Goal: Find contact information: Find contact information

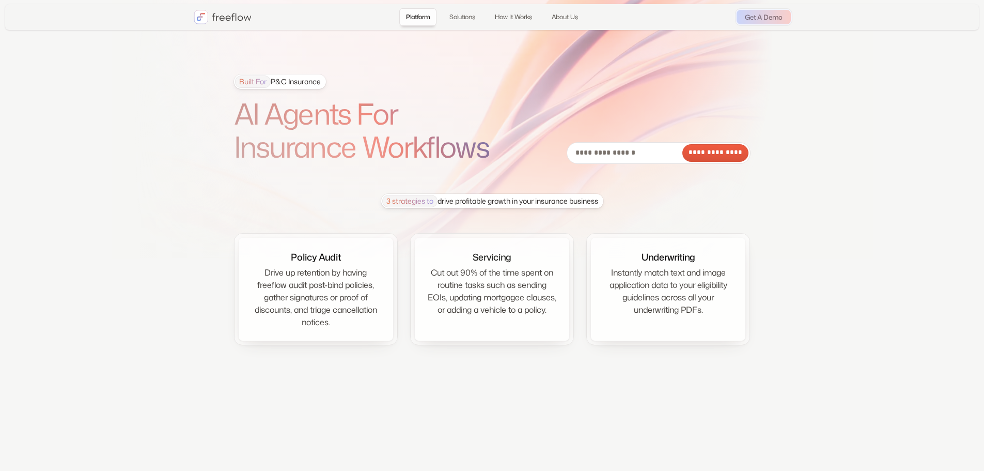
drag, startPoint x: 196, startPoint y: 4, endPoint x: 565, endPoint y: 94, distance: 379.1
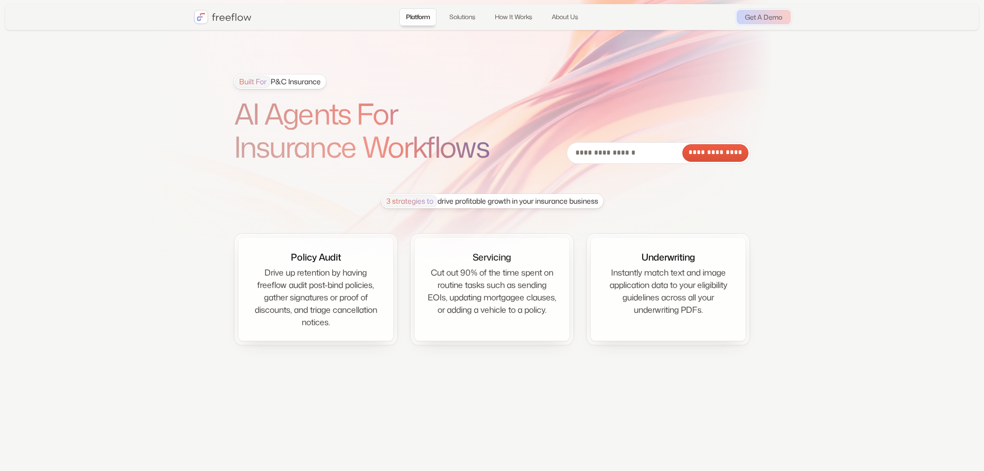
click at [565, 94] on div "**********" at bounding box center [492, 118] width 517 height 89
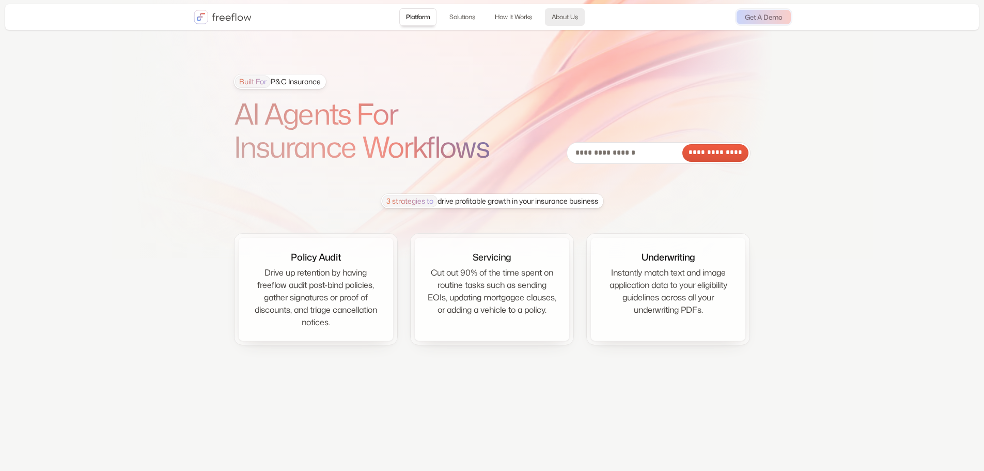
click at [570, 19] on link "About Us" at bounding box center [565, 17] width 40 height 18
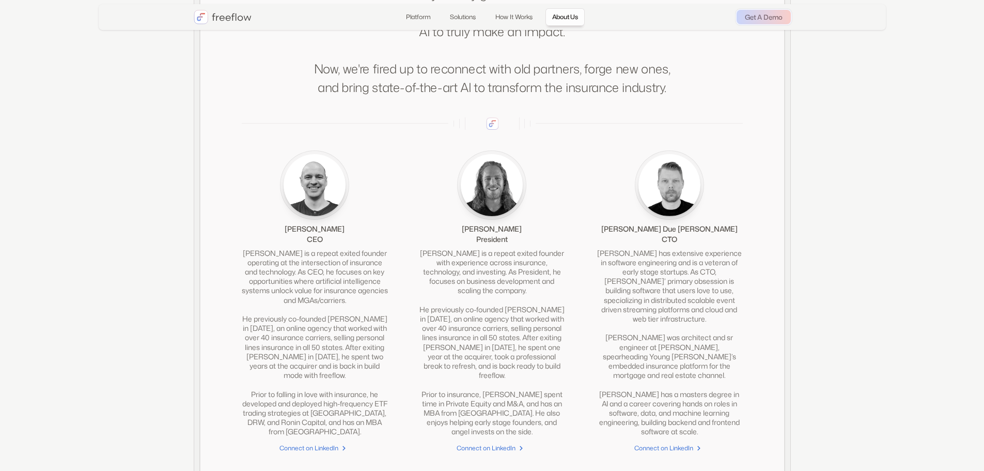
scroll to position [2230, 0]
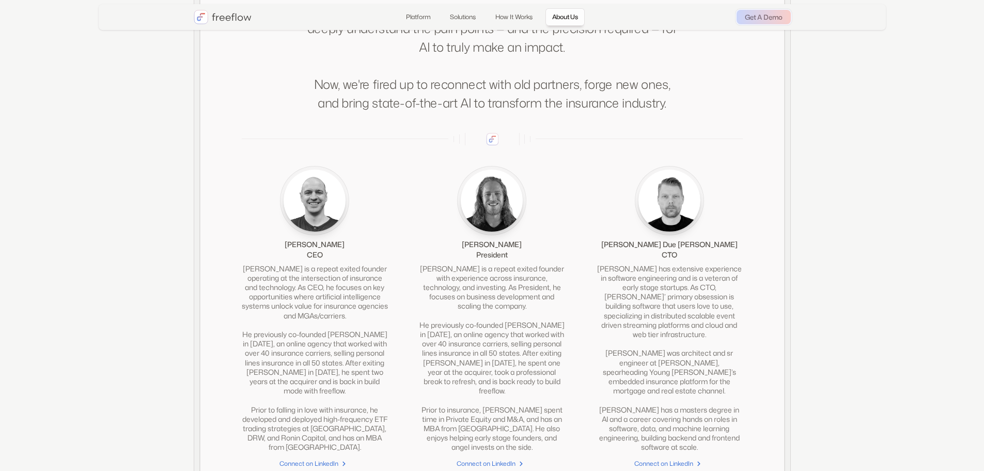
drag, startPoint x: 283, startPoint y: 258, endPoint x: 351, endPoint y: 258, distance: 68.2
click at [351, 258] on div "[PERSON_NAME] CEO" at bounding box center [315, 213] width 146 height 94
copy div "[PERSON_NAME]"
drag, startPoint x: 517, startPoint y: 256, endPoint x: 467, endPoint y: 256, distance: 50.6
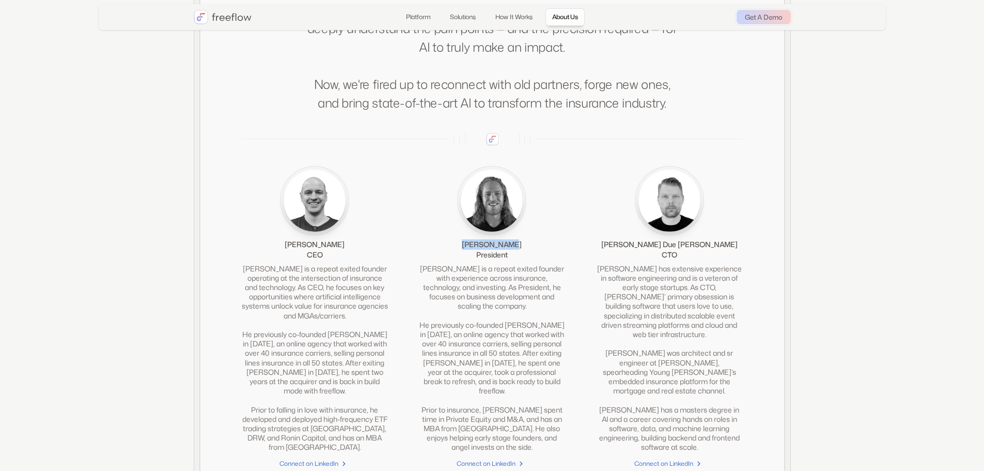
click at [467, 256] on div "[PERSON_NAME] President" at bounding box center [492, 213] width 146 height 94
copy div "[PERSON_NAME]"
